Goal: Ask a question: Seek information or help from site administrators or community

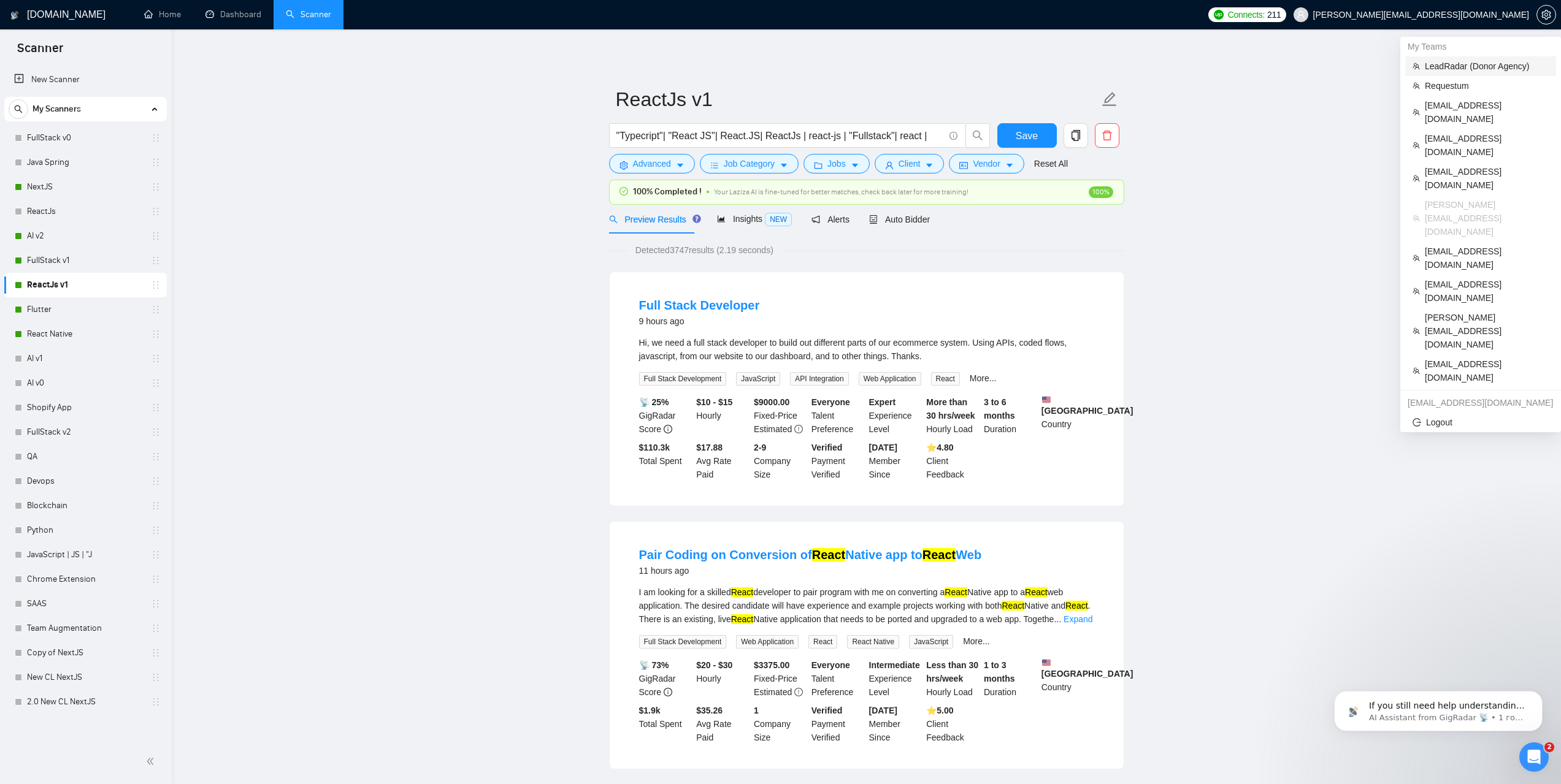
click at [1455, 68] on span "LeadRadar (Donor Agency)" at bounding box center [1487, 66] width 124 height 14
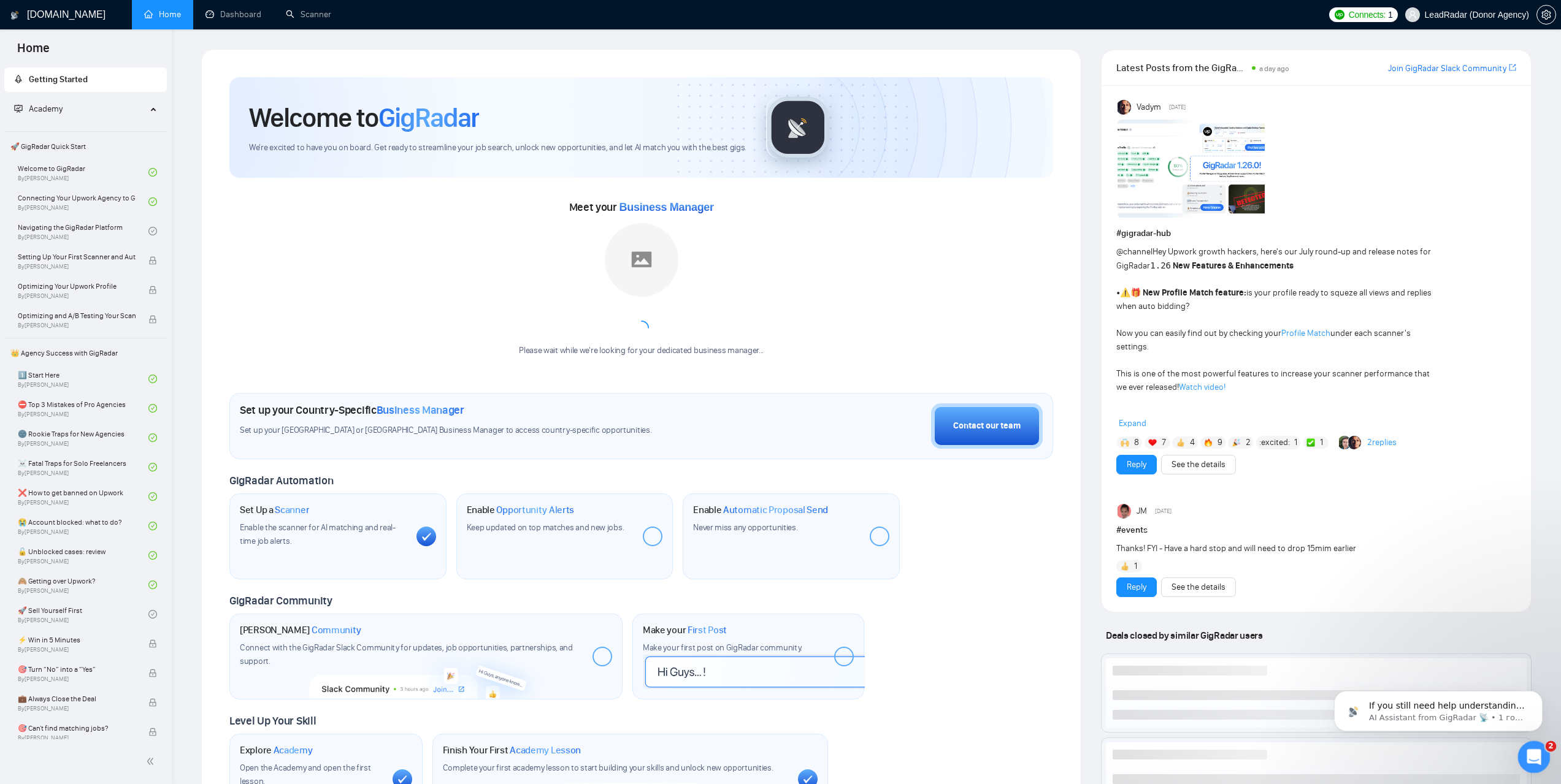
click at [1539, 753] on icon "Відкрити програму для спілкування Intercom" at bounding box center [1533, 756] width 21 height 21
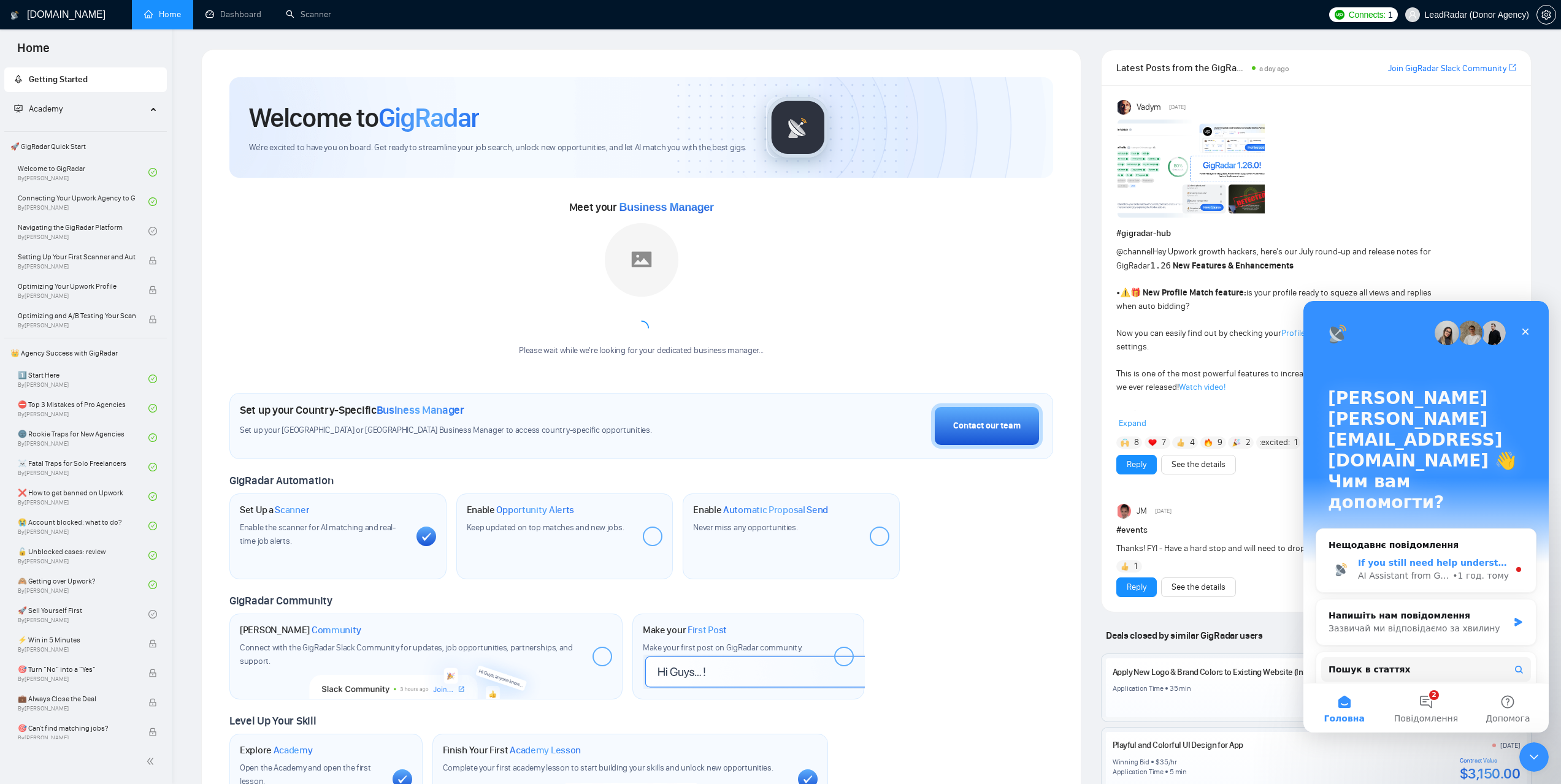
click at [1427, 569] on div "AI Assistant from GigRadar 📡" at bounding box center [1403, 575] width 92 height 13
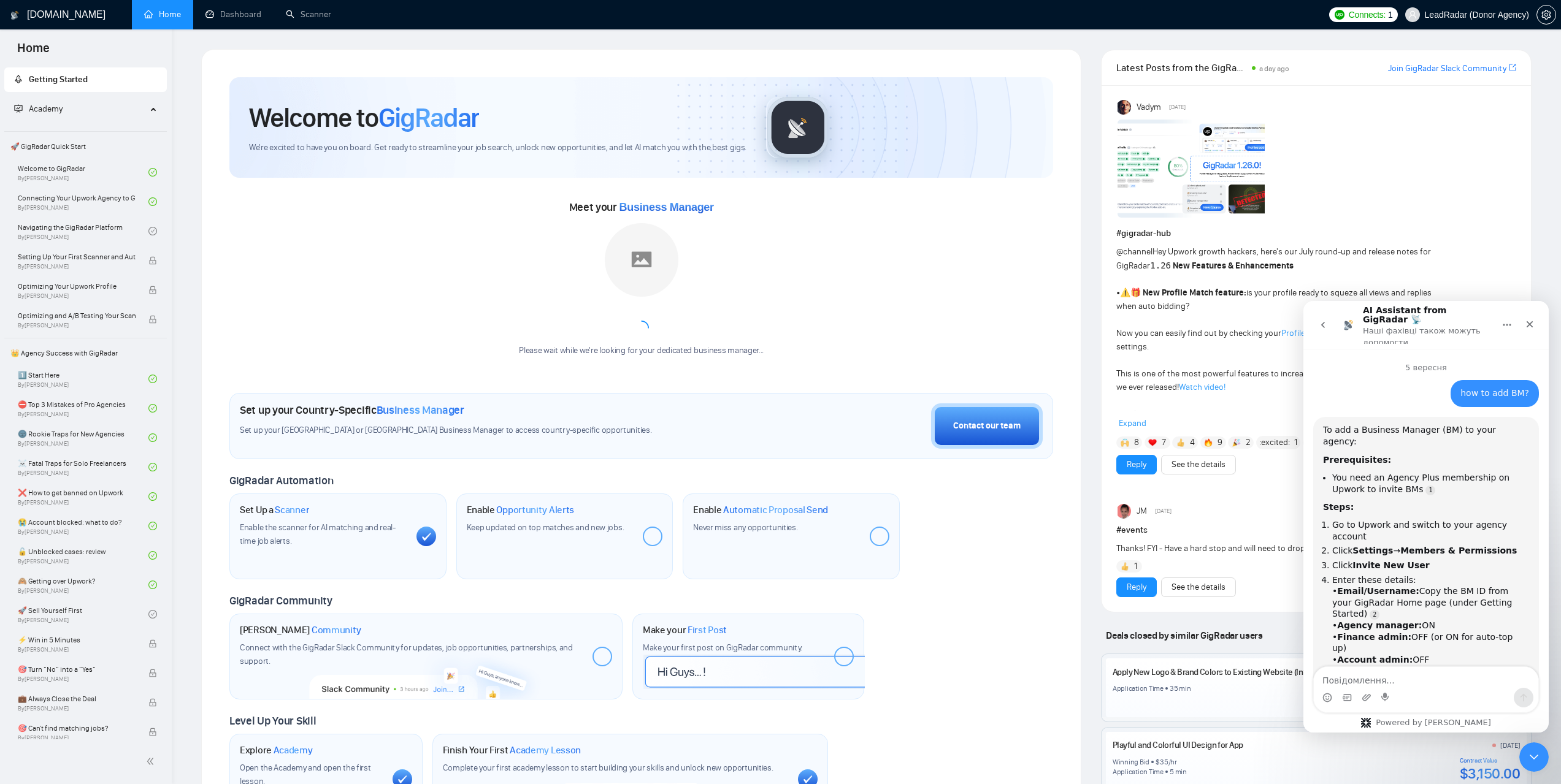
scroll to position [2, 0]
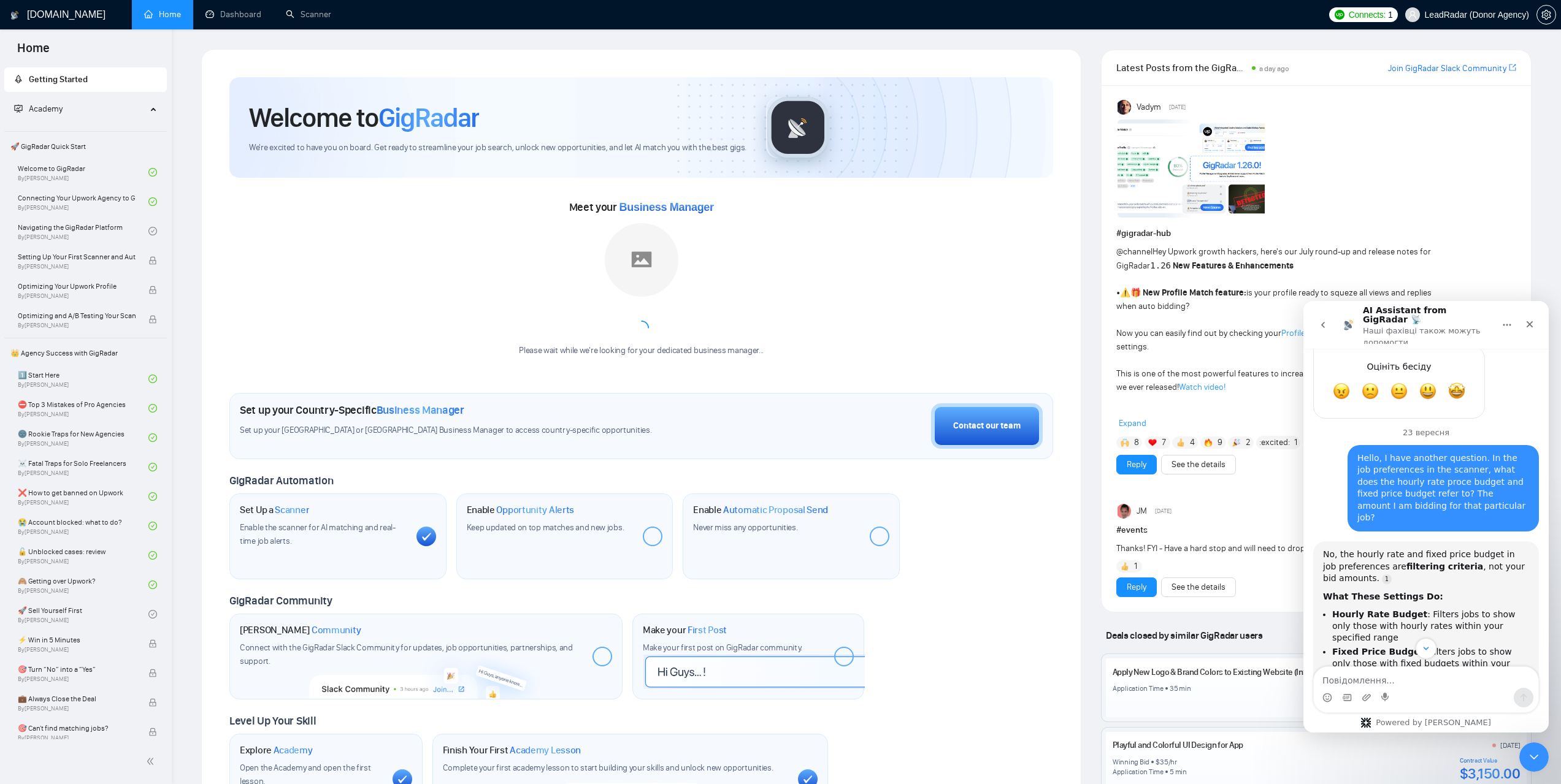
click at [1361, 677] on textarea "Повідомлення..." at bounding box center [1426, 677] width 224 height 21
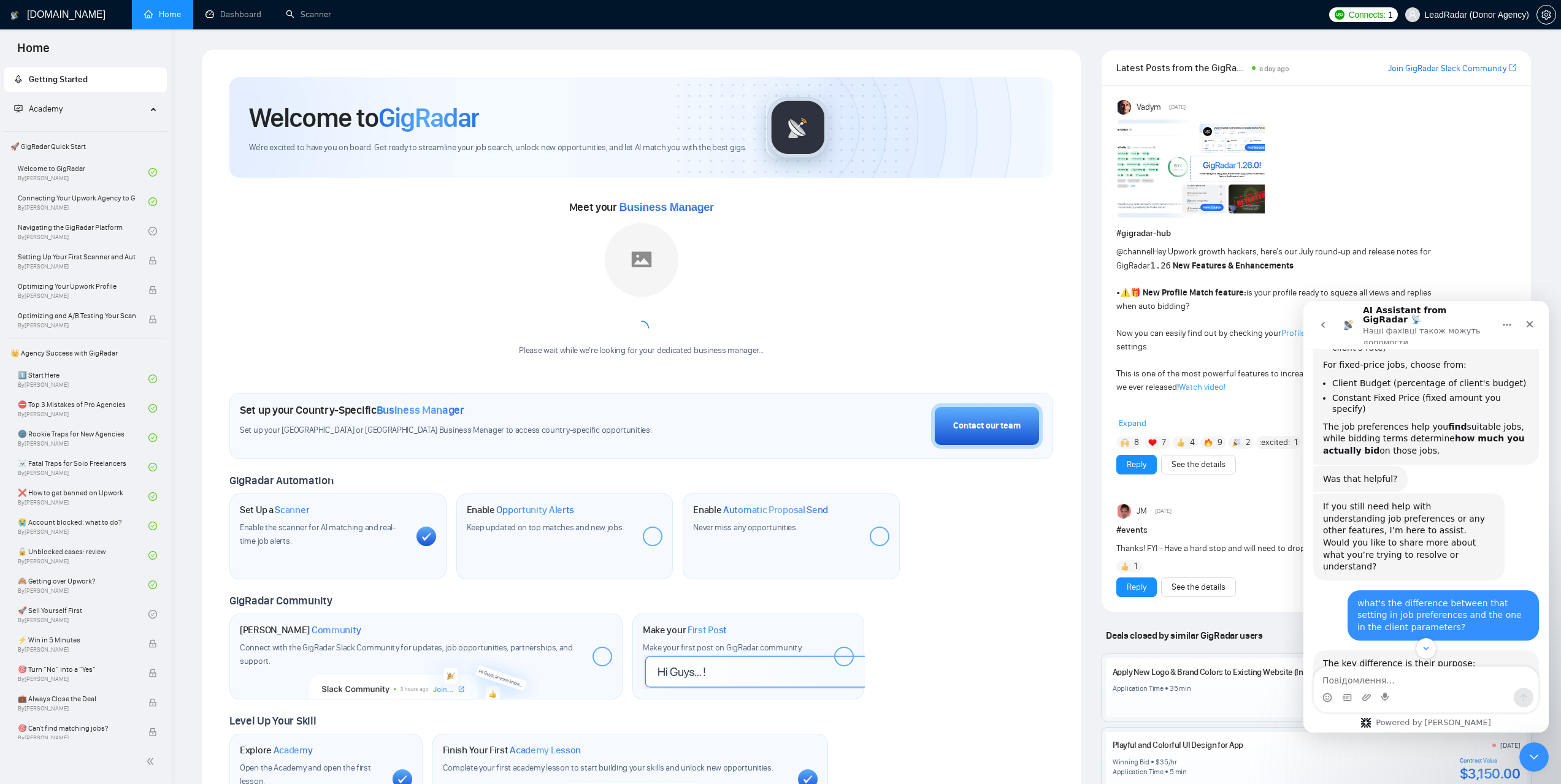
scroll to position [5627, 0]
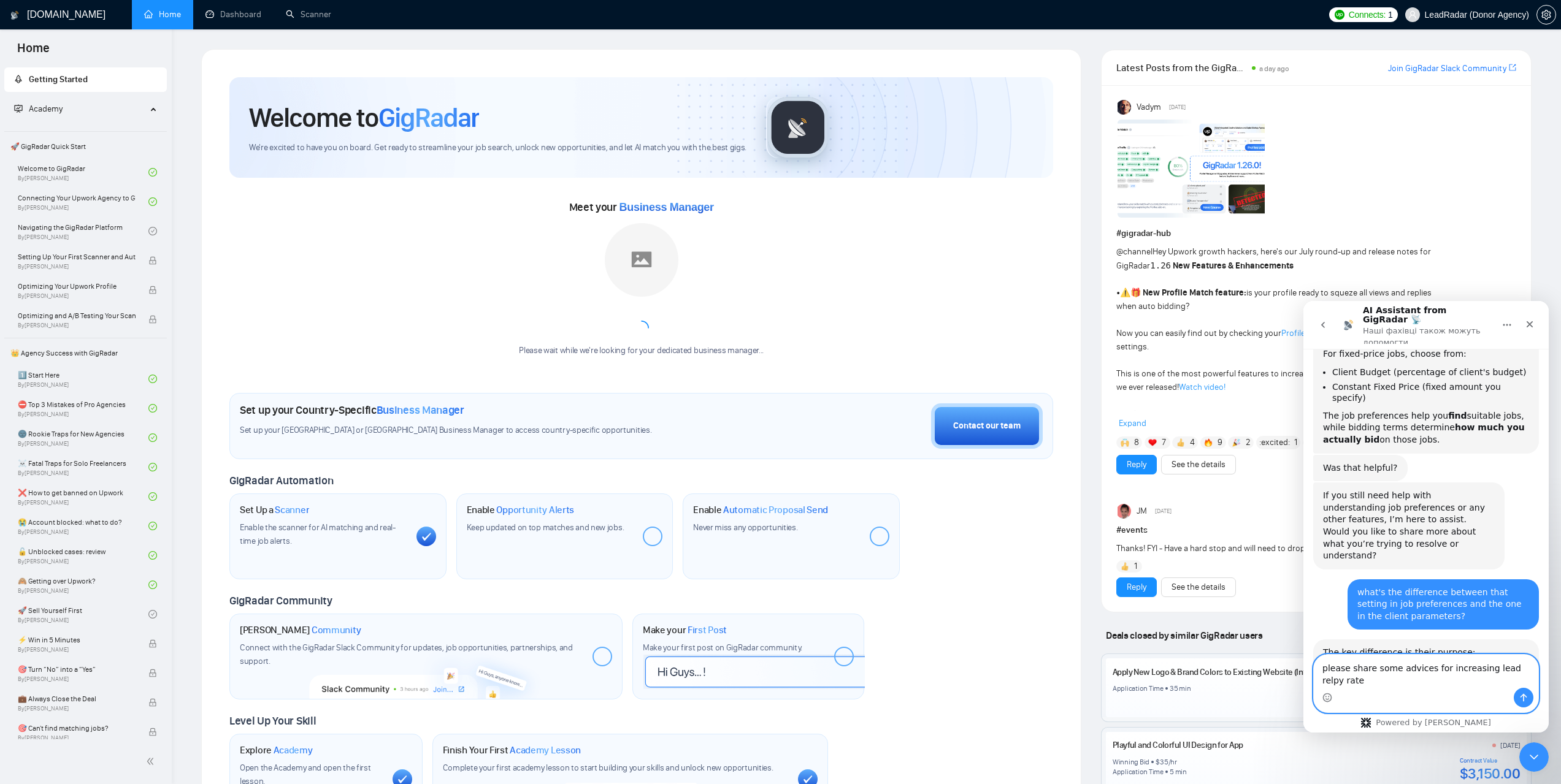
paste textarea "for increasing lead repl"
type textarea "please share some advice for increasing lead reply rate"
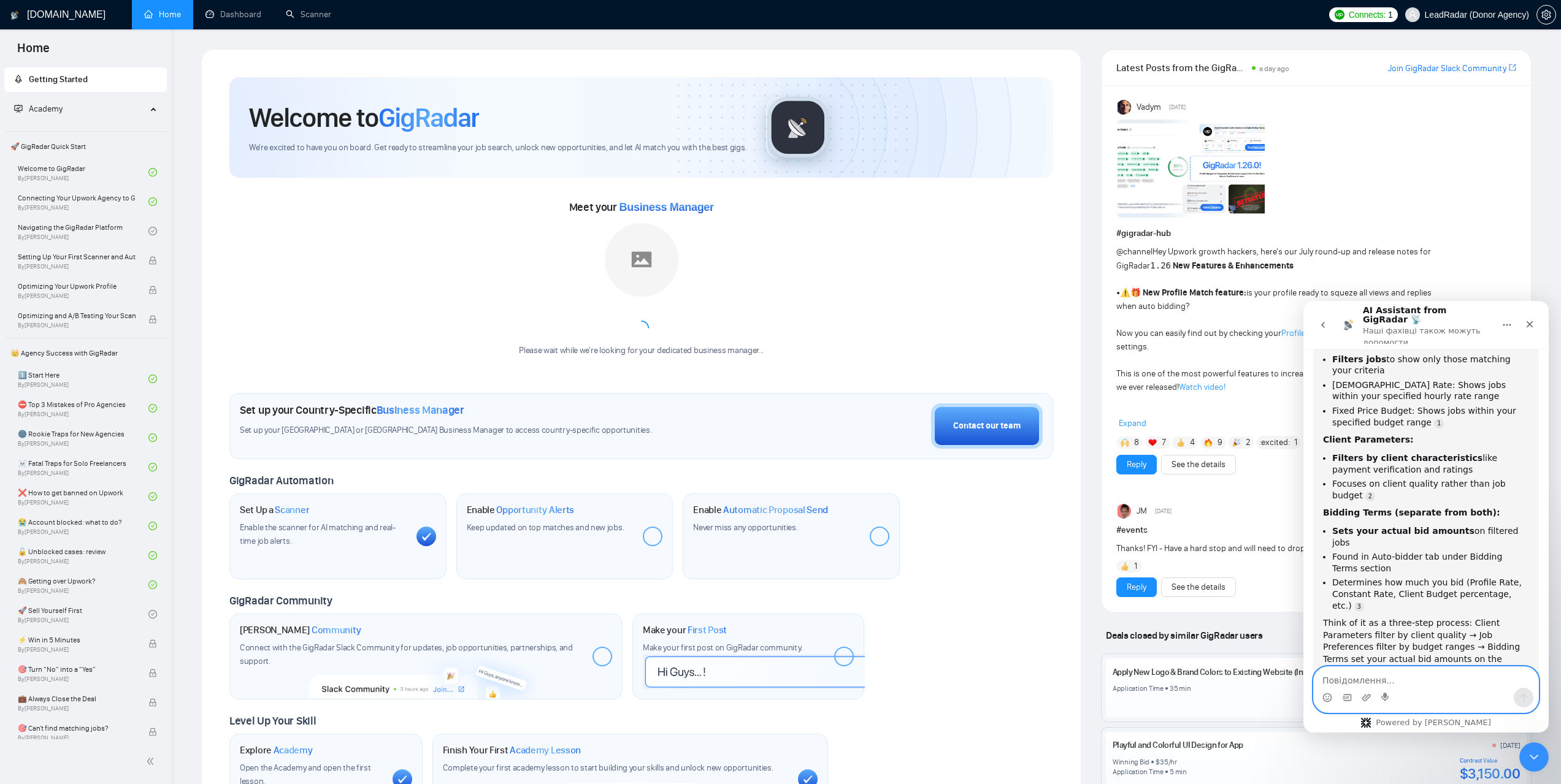
scroll to position [5962, 0]
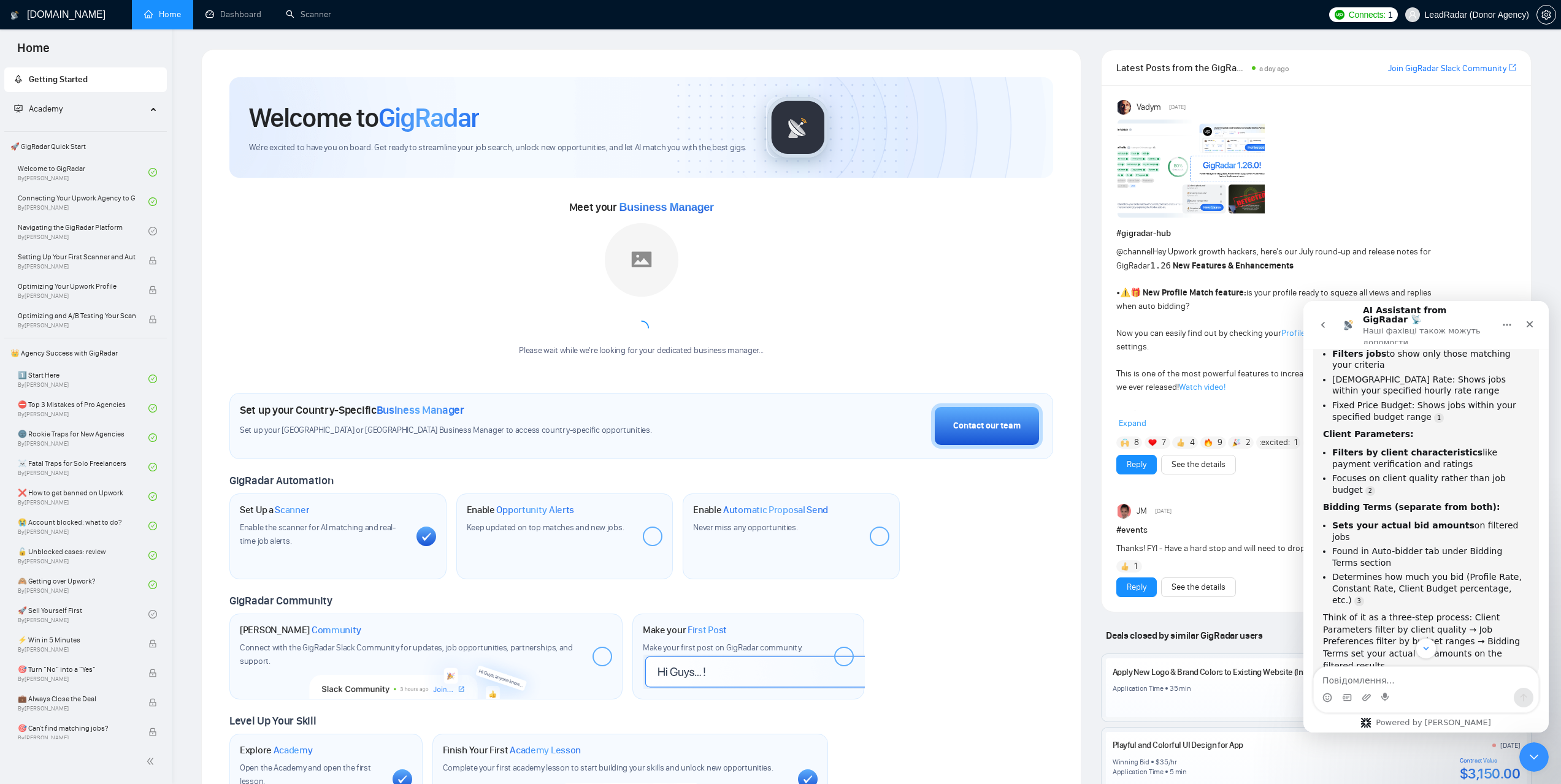
click at [1325, 325] on icon "go back" at bounding box center [1322, 324] width 9 height 9
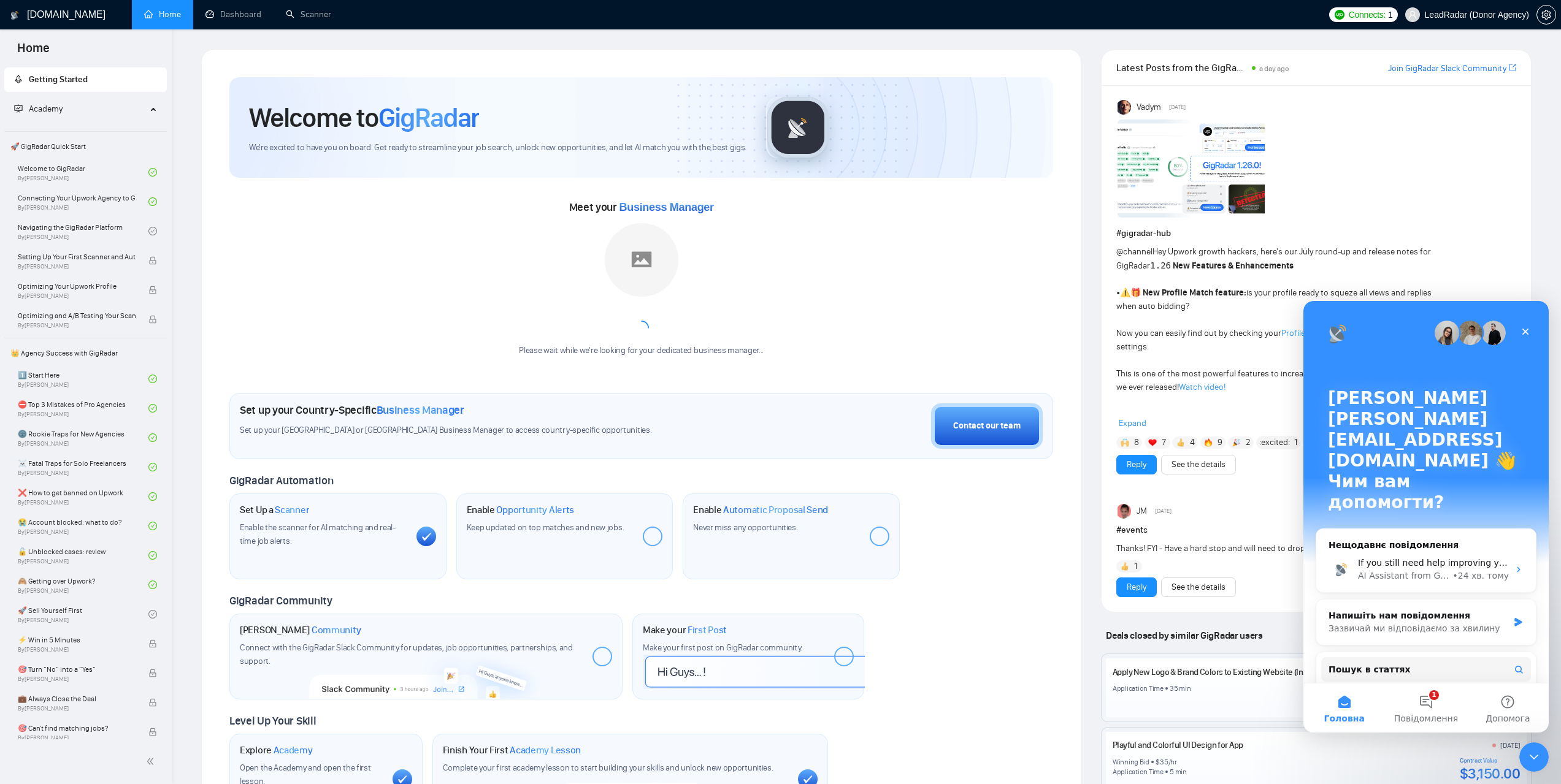
scroll to position [0, 0]
click at [1526, 332] on icon "Закрити" at bounding box center [1526, 332] width 7 height 7
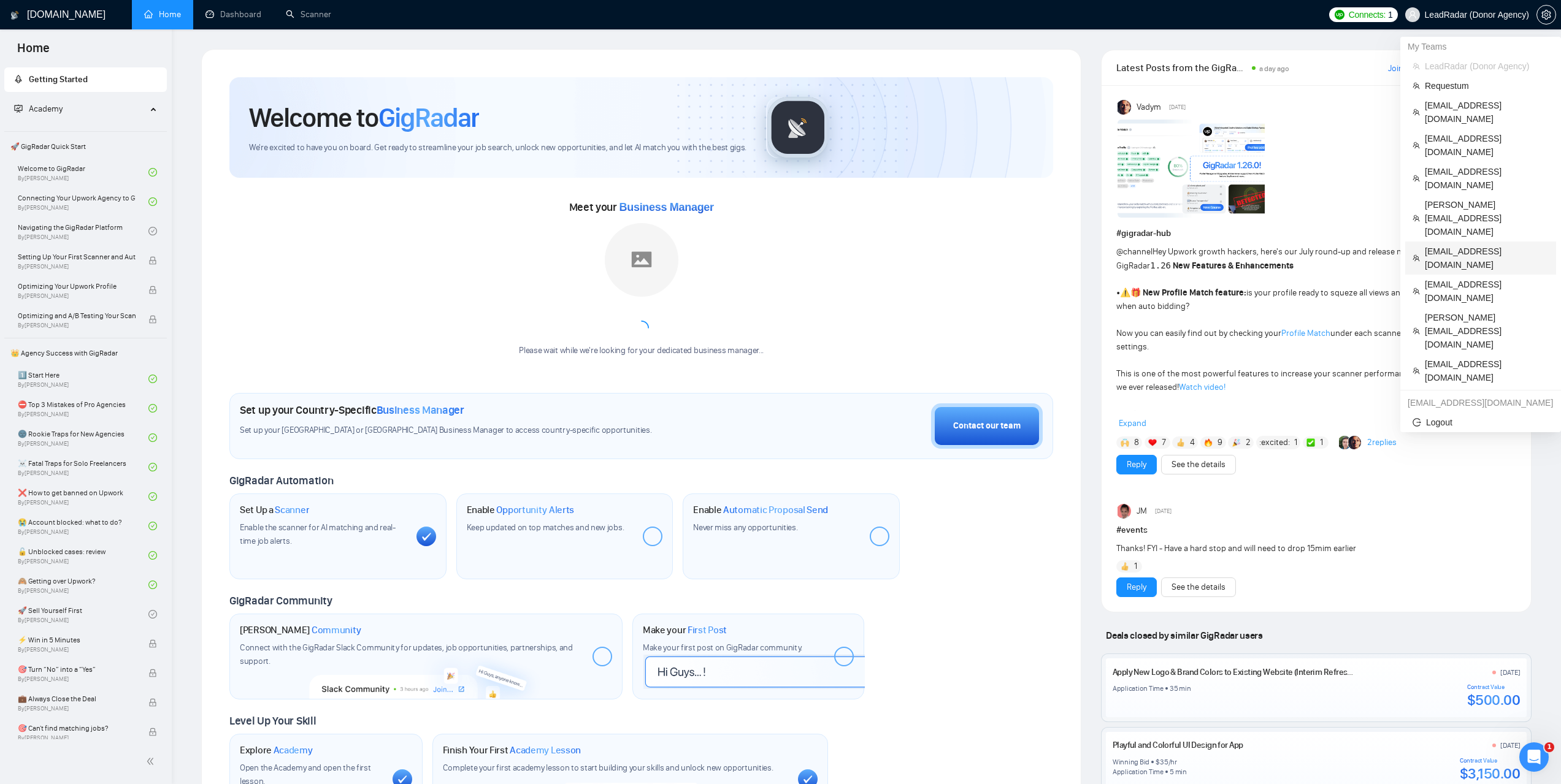
click at [1456, 245] on span "[EMAIL_ADDRESS][DOMAIN_NAME]" at bounding box center [1487, 258] width 124 height 27
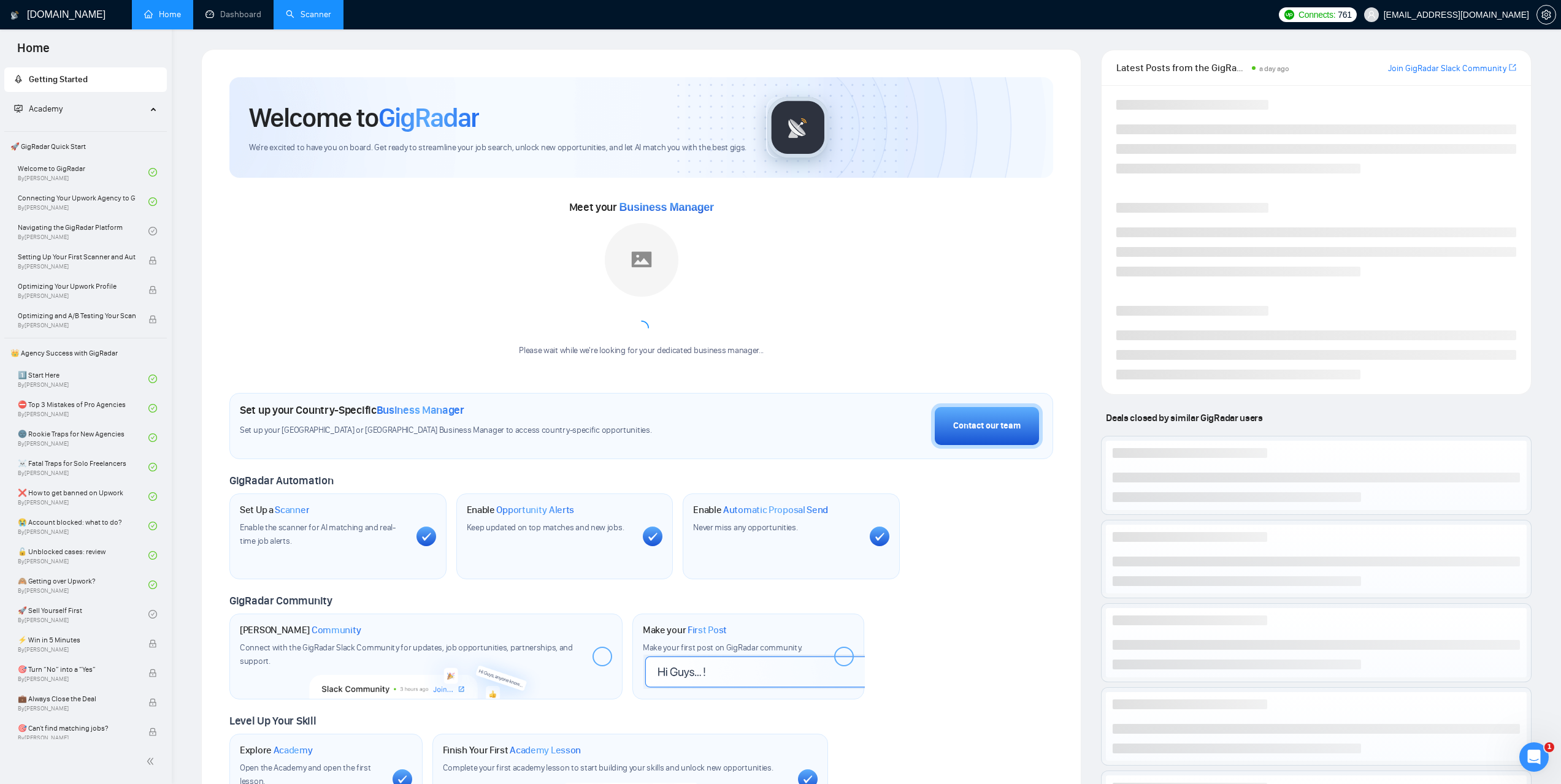
click at [308, 20] on link "Scanner" at bounding box center [308, 15] width 45 height 10
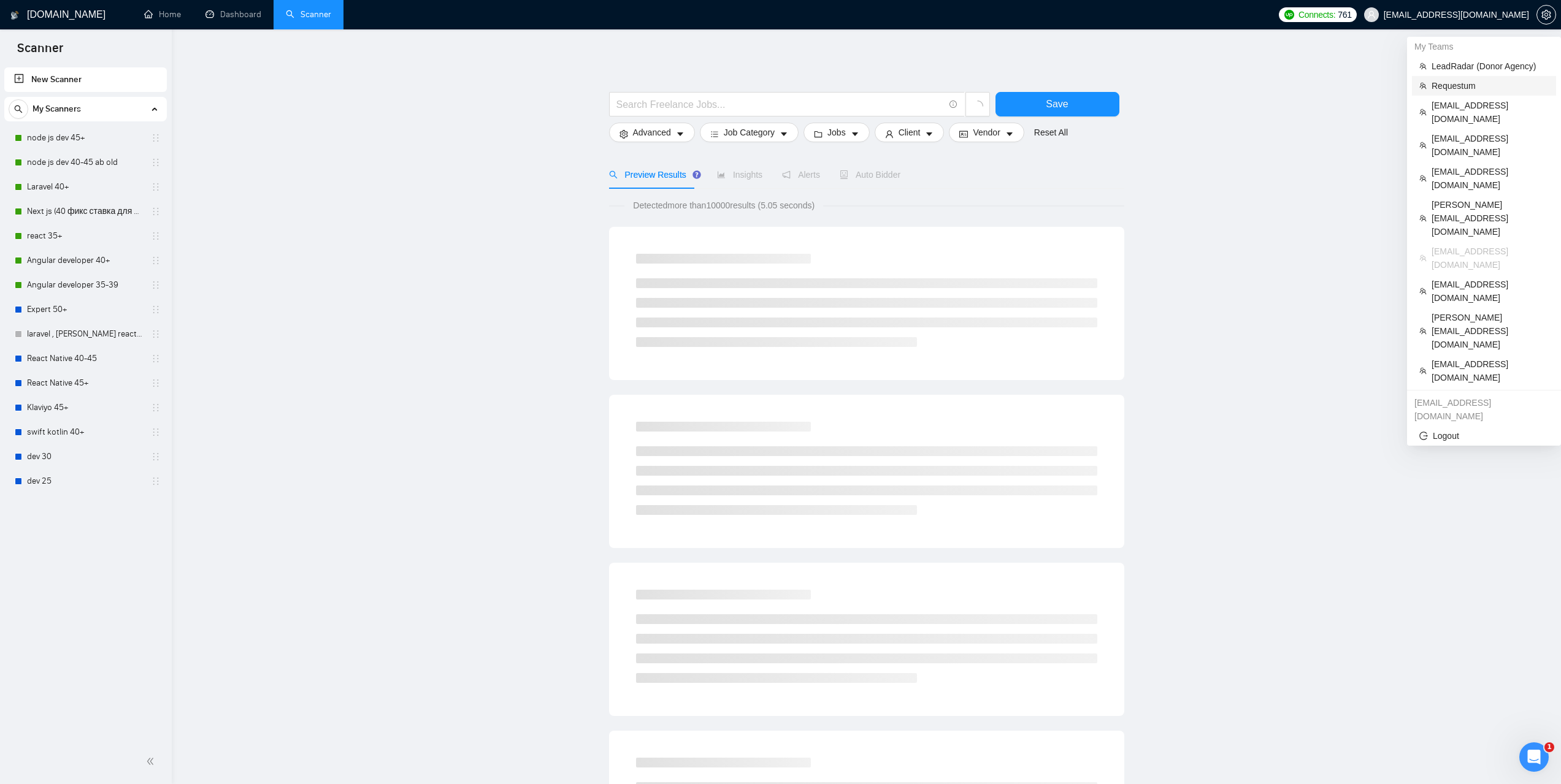
click at [1461, 83] on span "Requestum" at bounding box center [1490, 86] width 117 height 14
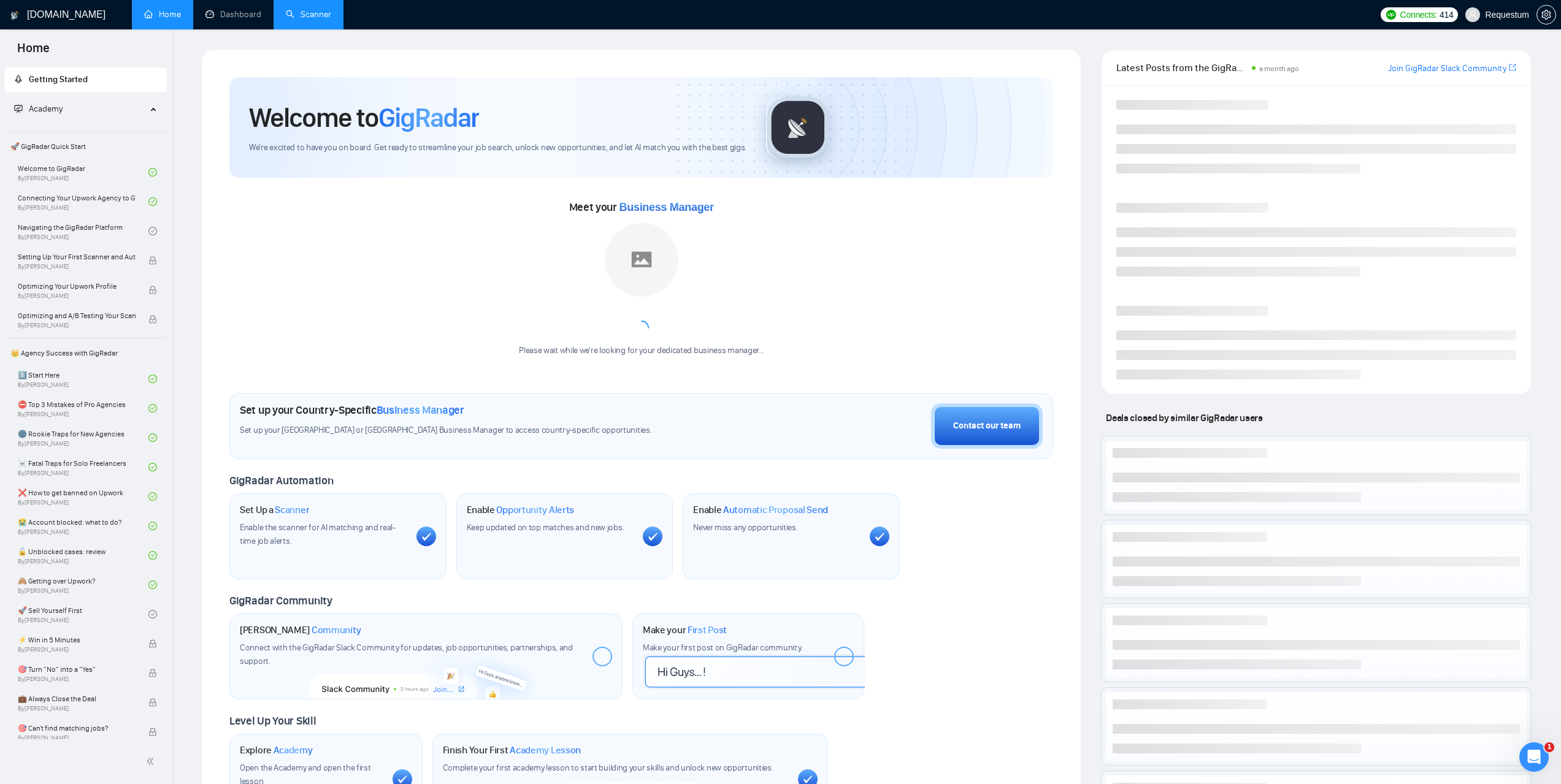
click at [313, 20] on link "Scanner" at bounding box center [308, 15] width 45 height 10
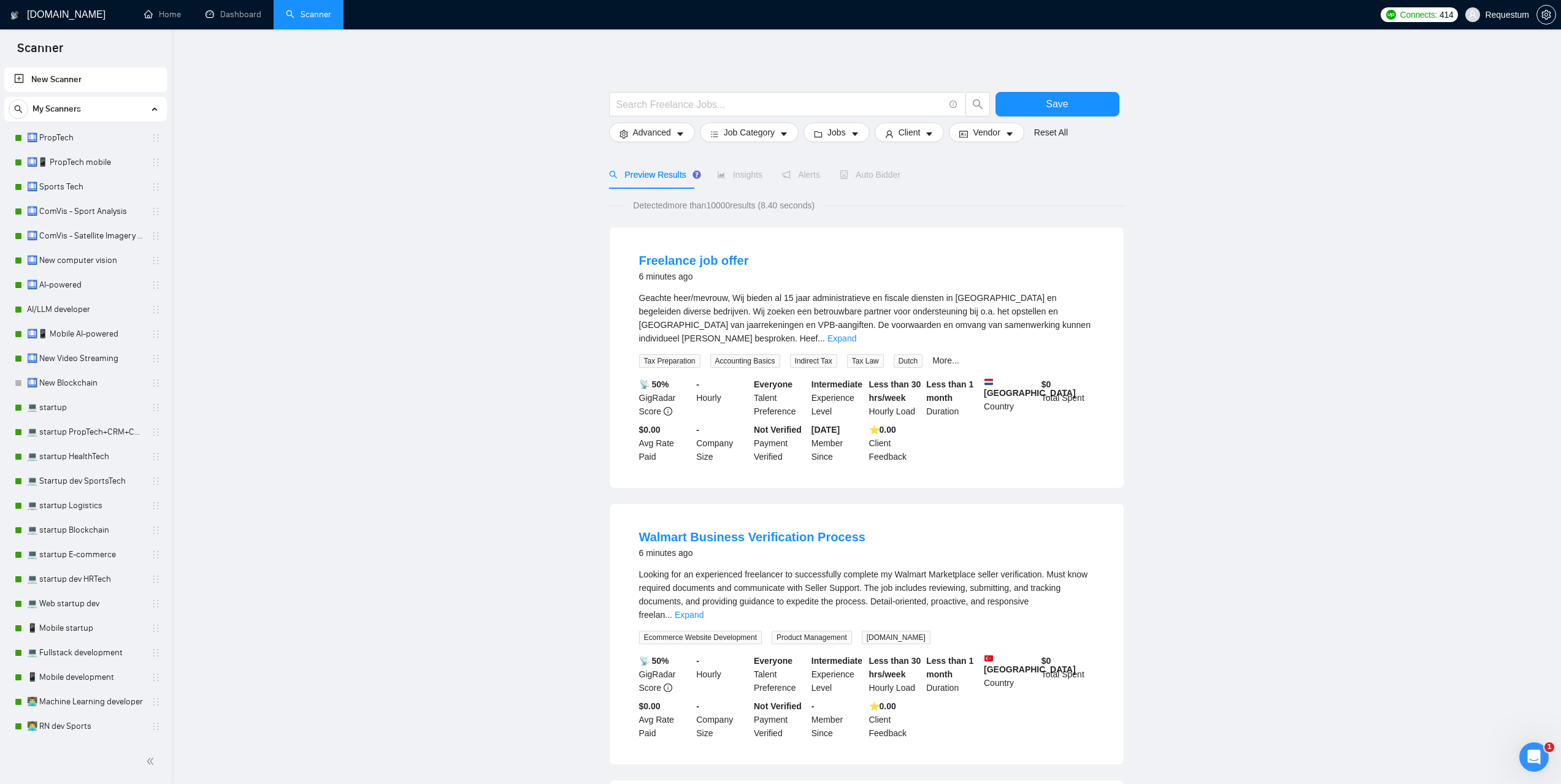
scroll to position [1183, 0]
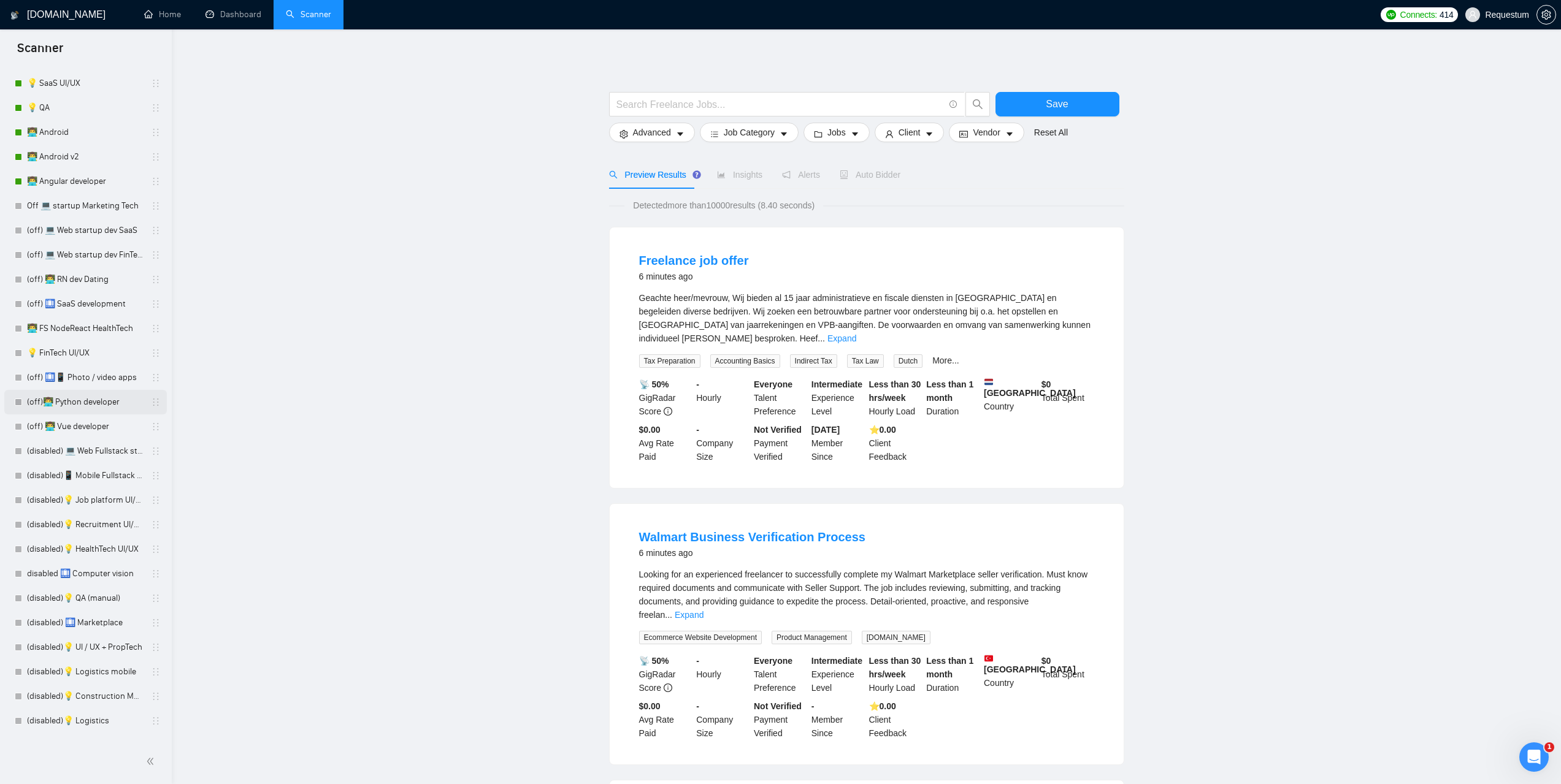
click at [90, 400] on link "(off)👨‍💻 Python developer" at bounding box center [86, 402] width 116 height 25
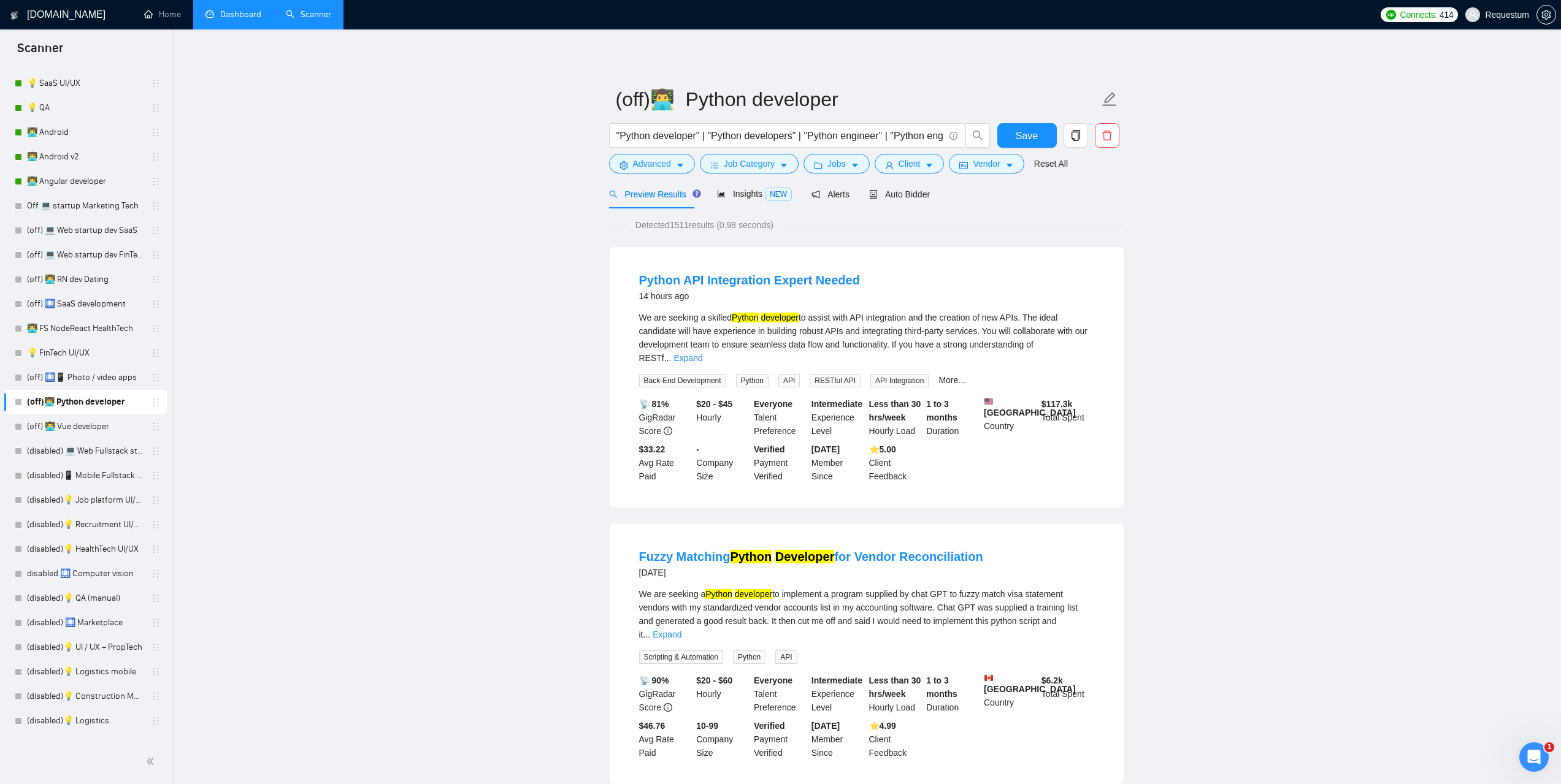
click at [222, 15] on link "Dashboard" at bounding box center [233, 15] width 56 height 10
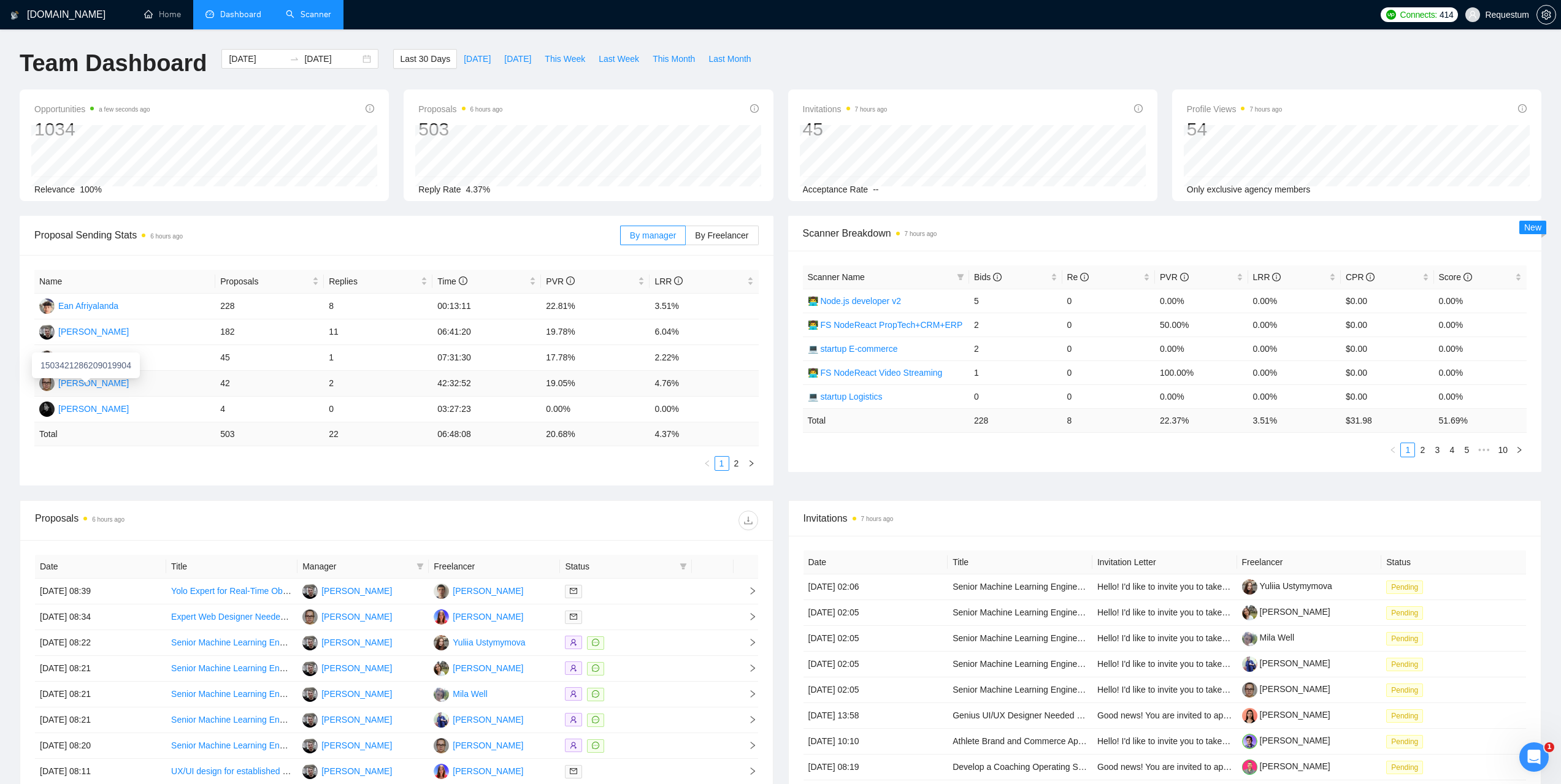
click at [112, 383] on div "[PERSON_NAME]" at bounding box center [93, 383] width 70 height 14
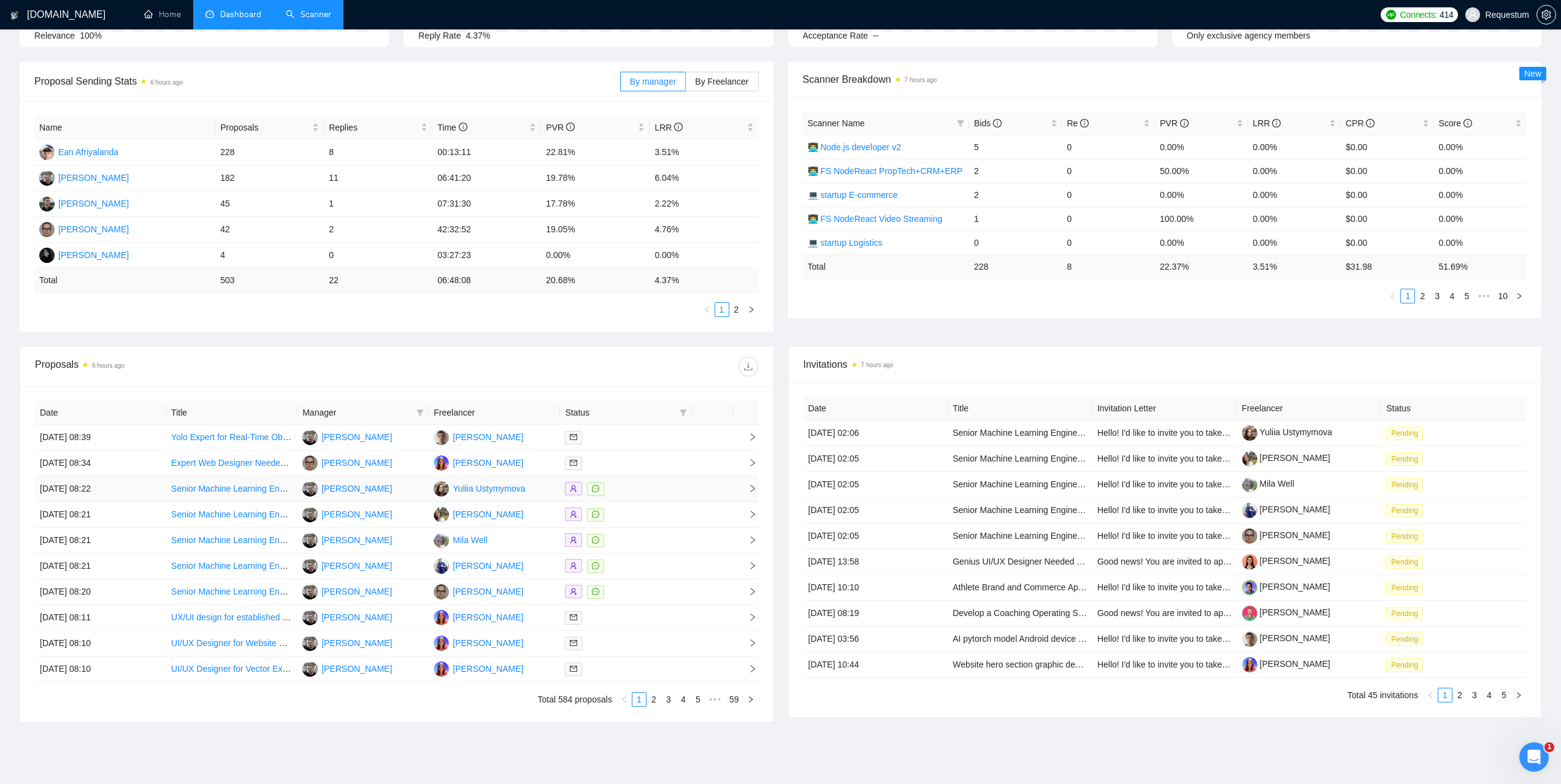
scroll to position [201, 0]
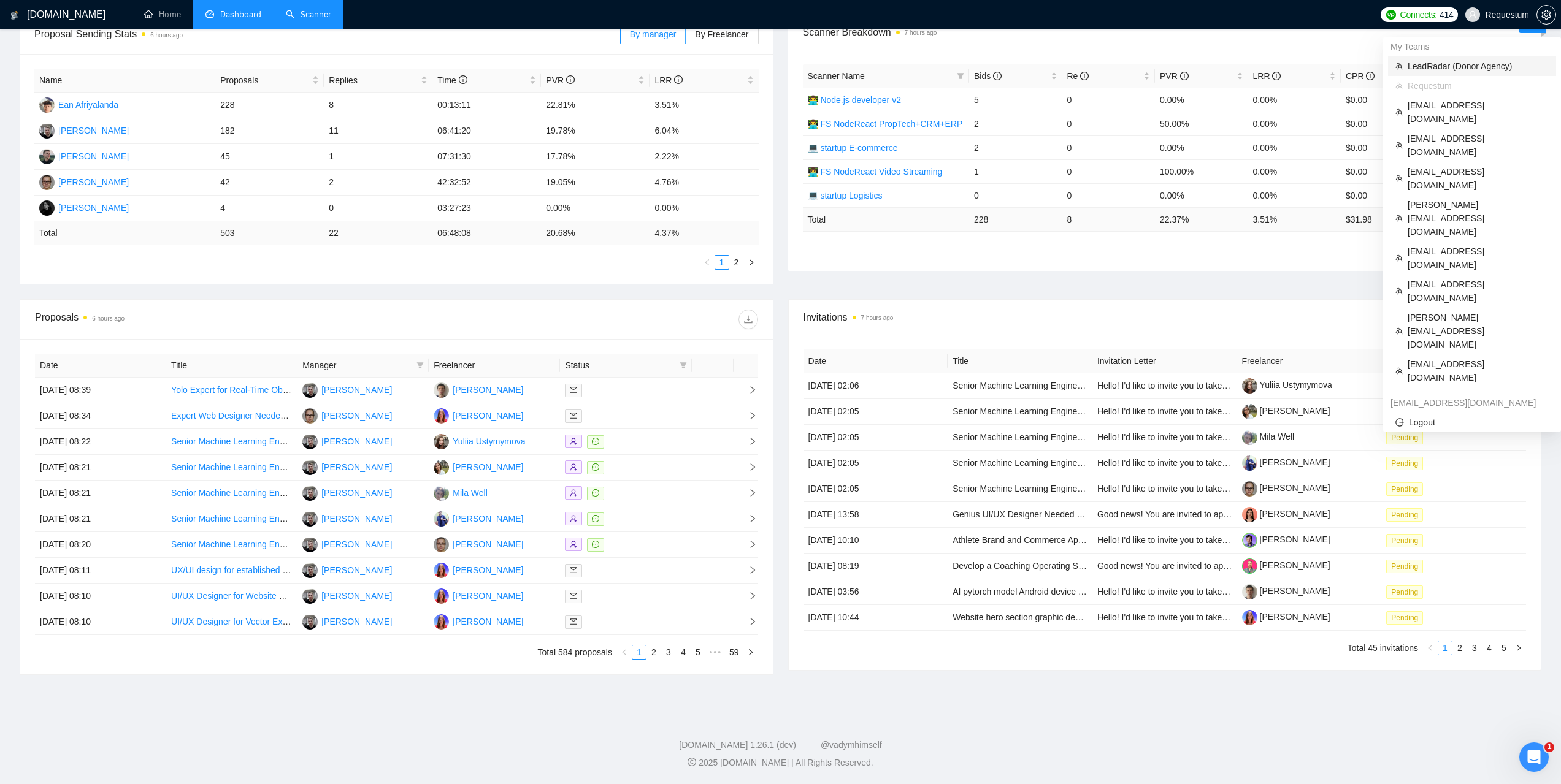
click at [1445, 65] on span "LeadRadar (Donor Agency)" at bounding box center [1478, 66] width 141 height 14
